Goal: Navigation & Orientation: Find specific page/section

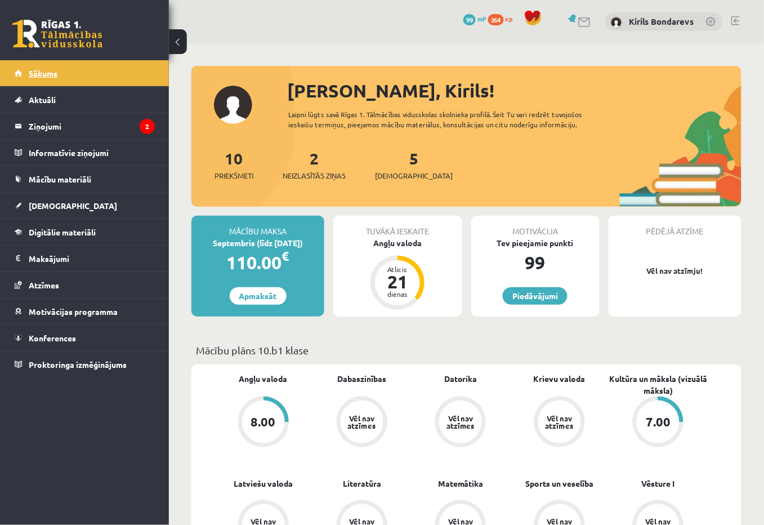
click at [51, 68] on link "Sākums" at bounding box center [85, 73] width 140 height 26
click at [63, 128] on legend "Ziņojumi 3" at bounding box center [92, 126] width 126 height 26
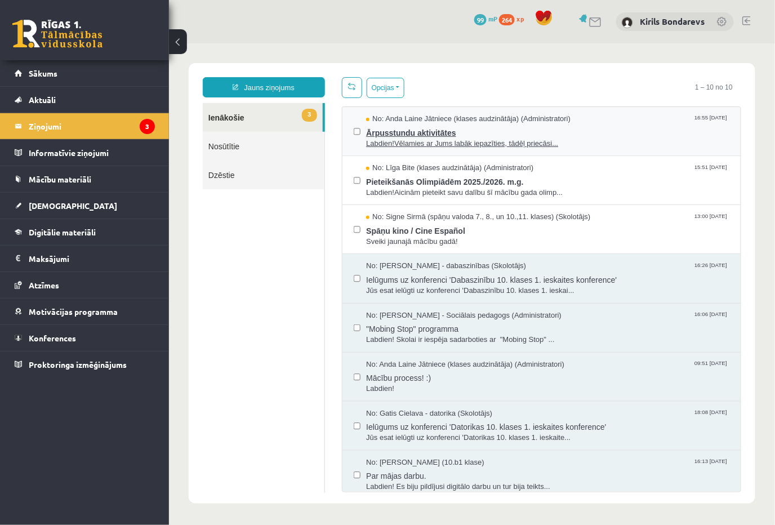
click at [407, 138] on span "Labdien!Vēlamies ar Jums labāk iepazīties, tādēļ priecāsi..." at bounding box center [547, 143] width 363 height 11
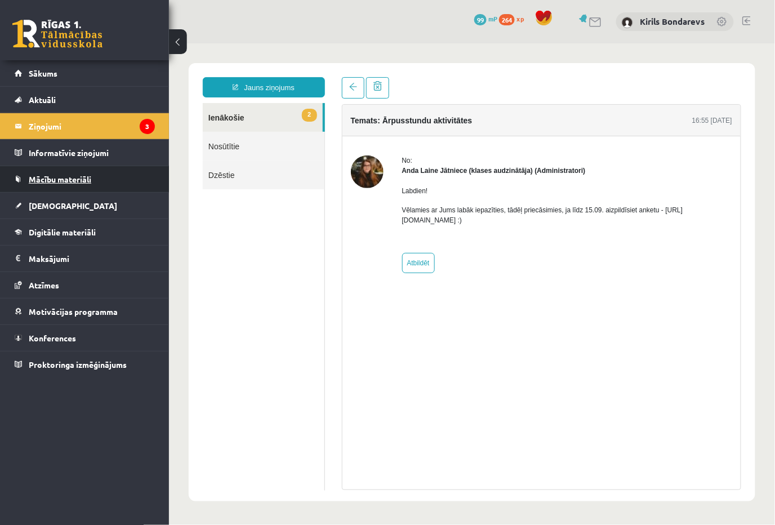
click at [54, 179] on span "Mācību materiāli" at bounding box center [60, 179] width 63 height 10
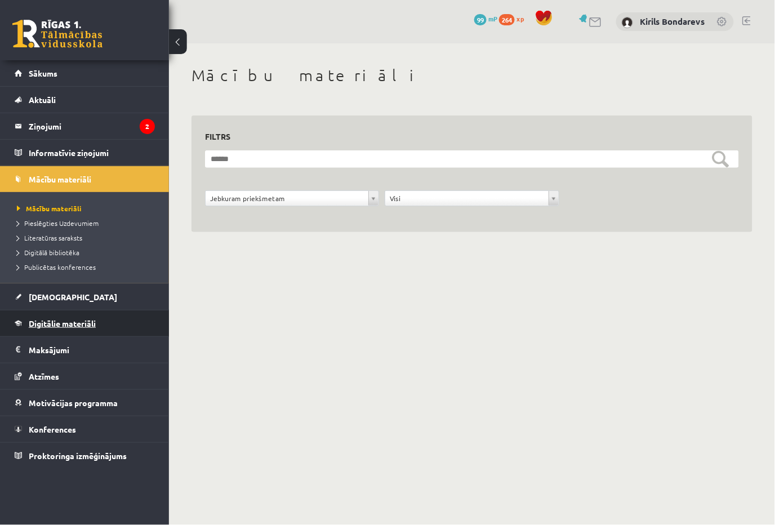
click at [61, 322] on span "Digitālie materiāli" at bounding box center [62, 323] width 67 height 10
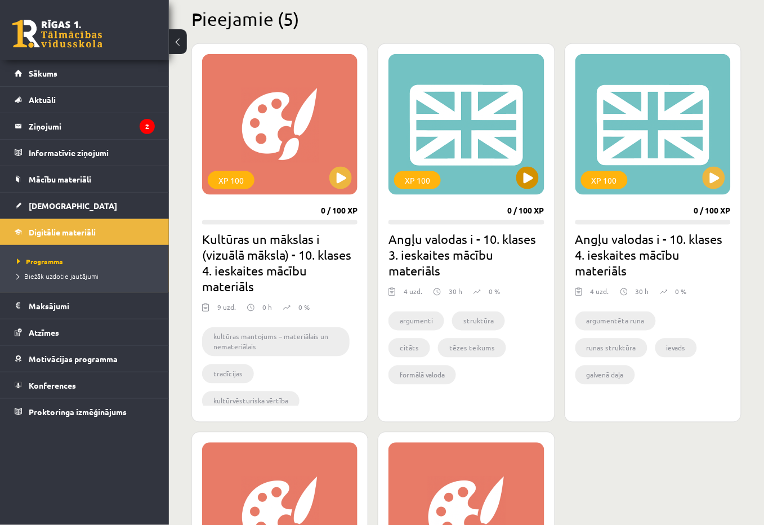
scroll to position [215, 0]
